Goal: Check status: Check status

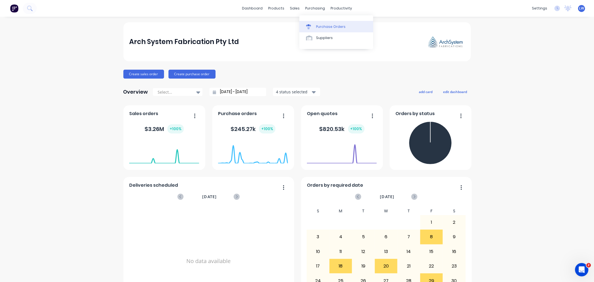
click at [318, 23] on link "Purchase Orders" at bounding box center [337, 26] width 74 height 11
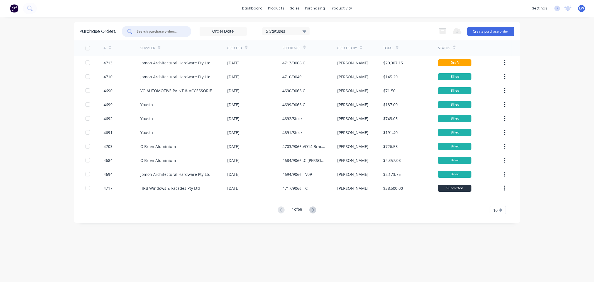
click at [152, 32] on input "text" at bounding box center [160, 32] width 46 height 6
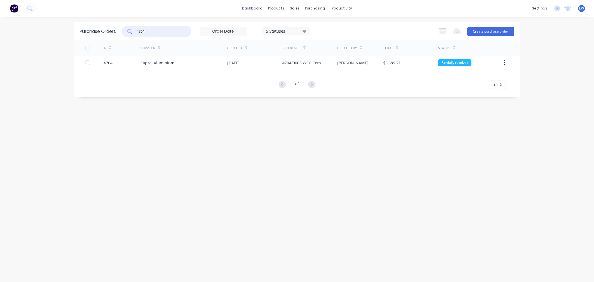
drag, startPoint x: 148, startPoint y: 32, endPoint x: 133, endPoint y: 31, distance: 15.4
click at [133, 31] on div "4704" at bounding box center [157, 31] width 70 height 11
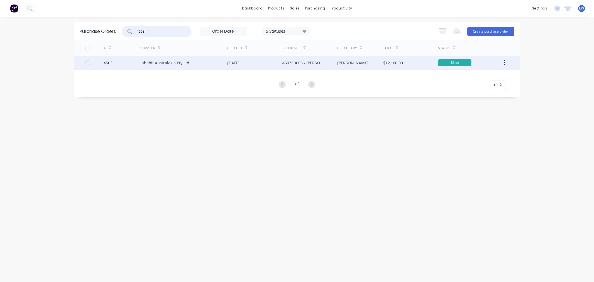
type input "4503"
click at [303, 63] on div "4503/ 9008 - [PERSON_NAME]" at bounding box center [305, 63] width 44 height 6
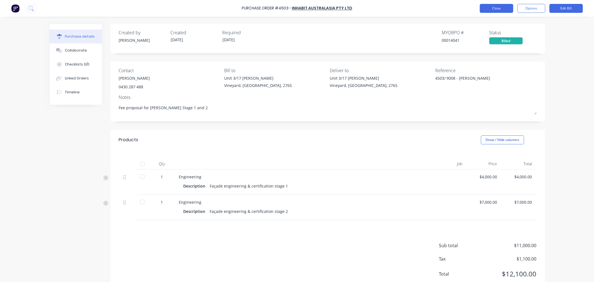
click at [487, 10] on button "Close" at bounding box center [496, 8] width 33 height 9
